Goal: Book appointment/travel/reservation

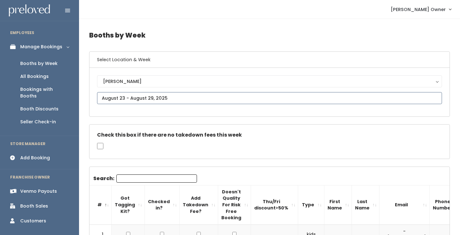
click at [149, 96] on input "text" at bounding box center [269, 98] width 345 height 12
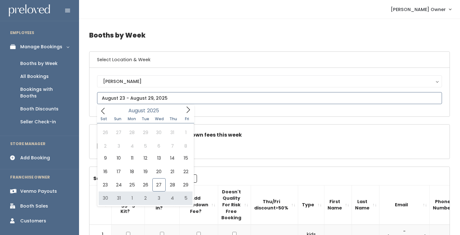
type input "[DATE] to [DATE]"
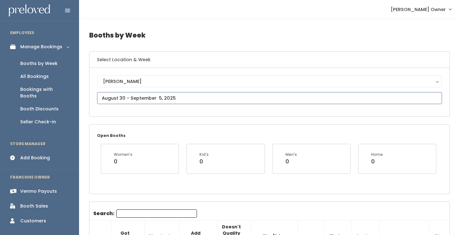
click at [199, 98] on input "text" at bounding box center [269, 98] width 345 height 12
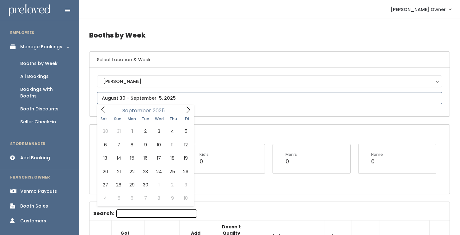
click at [189, 111] on icon at bounding box center [187, 110] width 3 height 6
type input "September 6 to September 12"
click at [189, 101] on input "text" at bounding box center [269, 98] width 345 height 12
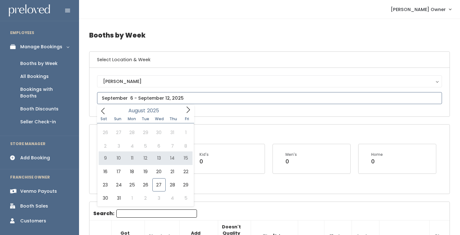
click at [190, 110] on icon at bounding box center [187, 109] width 7 height 7
type input "September 13 to September 19"
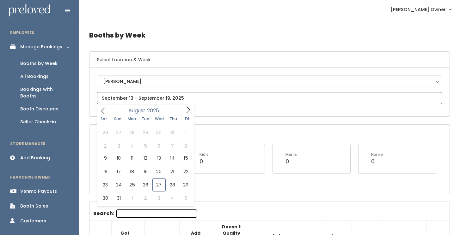
click at [177, 100] on input "text" at bounding box center [269, 98] width 345 height 12
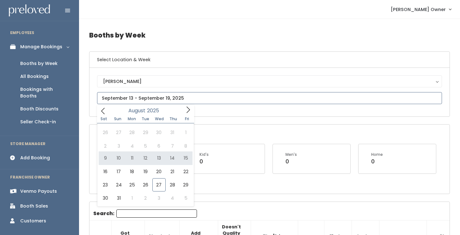
click at [189, 111] on icon at bounding box center [187, 109] width 7 height 7
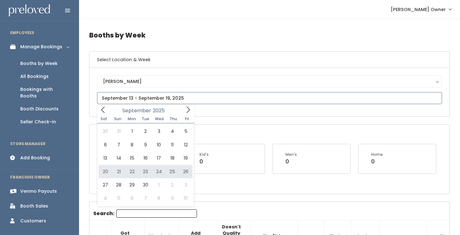
type input "September 20 to September 26"
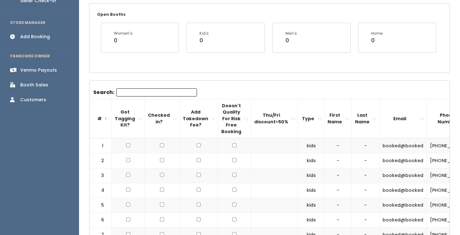
scroll to position [22, 0]
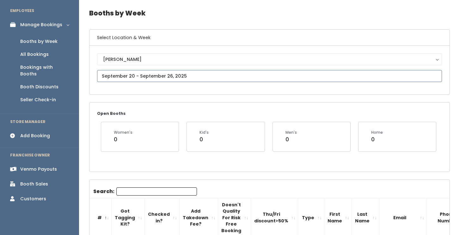
click at [182, 77] on input "text" at bounding box center [269, 76] width 345 height 12
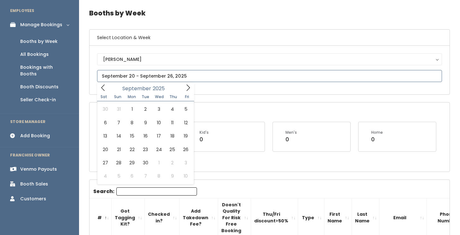
click at [184, 92] on span at bounding box center [188, 88] width 12 height 10
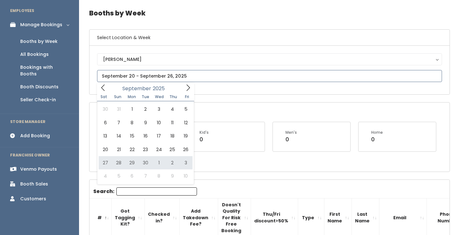
type input "September 27 to October 3"
